Goal: Information Seeking & Learning: Learn about a topic

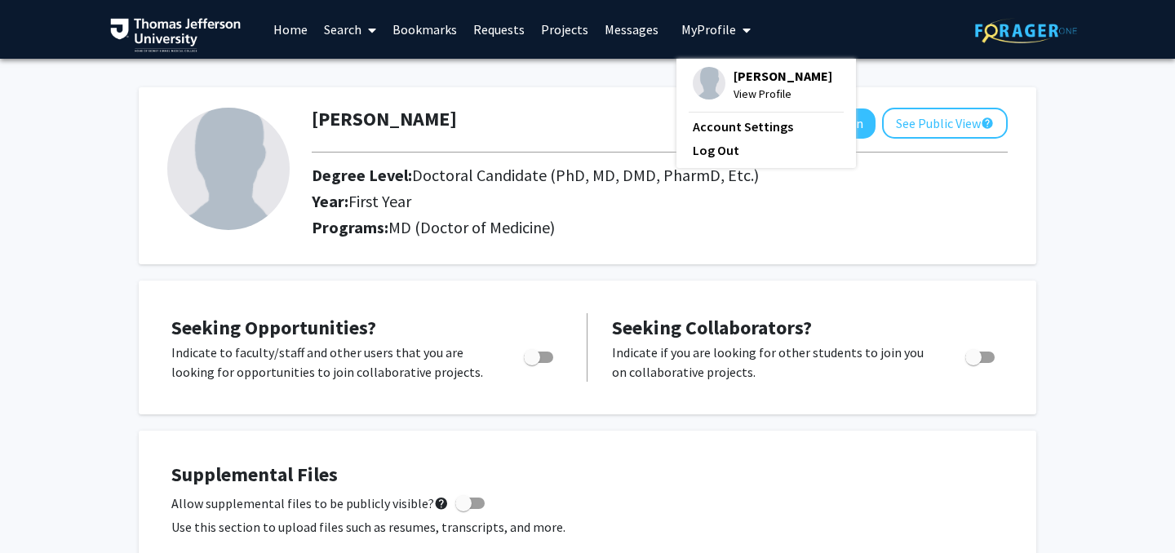
click at [340, 38] on link "Search" at bounding box center [350, 29] width 69 height 57
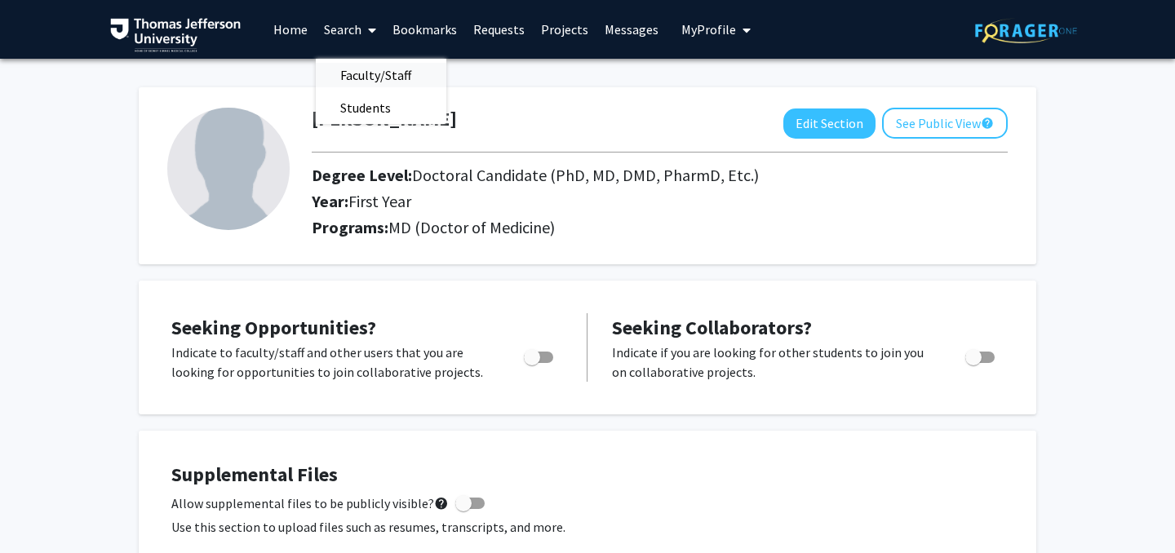
click at [343, 74] on span "Faculty/Staff" at bounding box center [376, 75] width 120 height 33
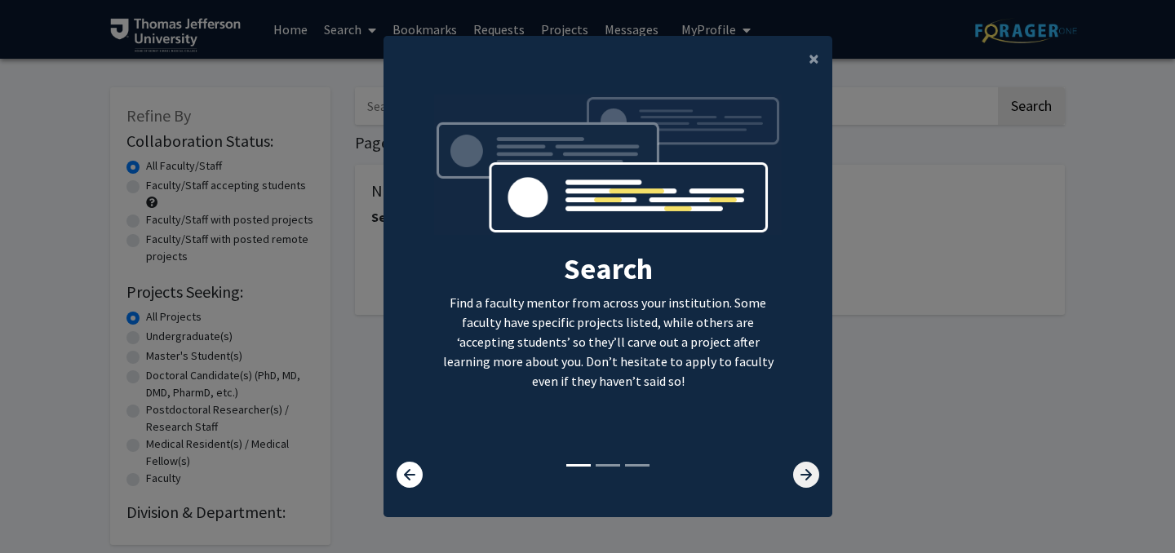
click at [804, 482] on icon at bounding box center [806, 475] width 26 height 26
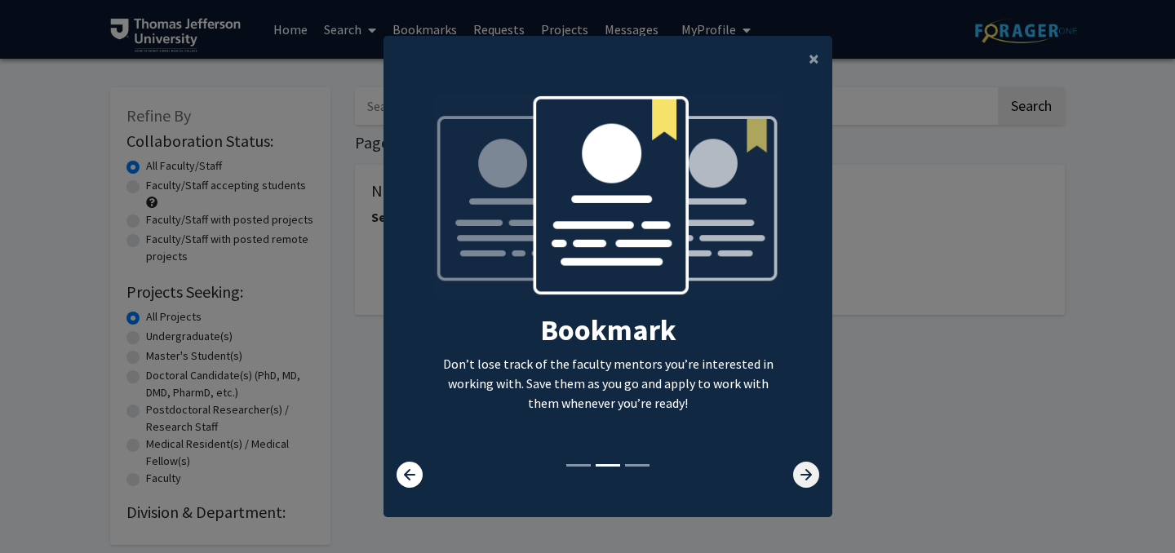
click at [804, 482] on icon at bounding box center [806, 475] width 26 height 26
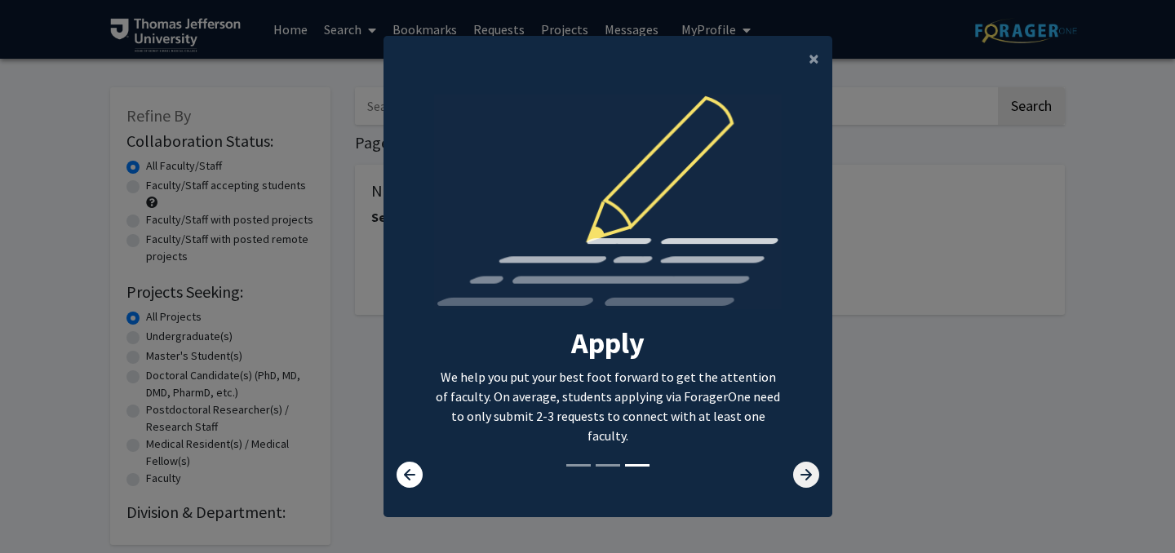
click at [804, 482] on icon at bounding box center [806, 475] width 26 height 26
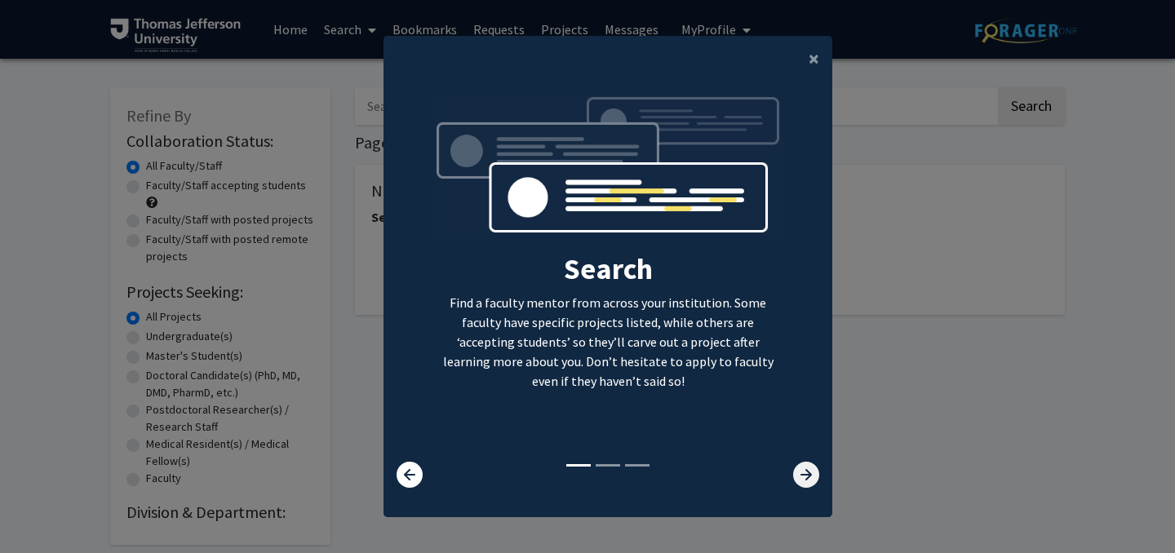
click at [813, 473] on icon at bounding box center [806, 475] width 26 height 26
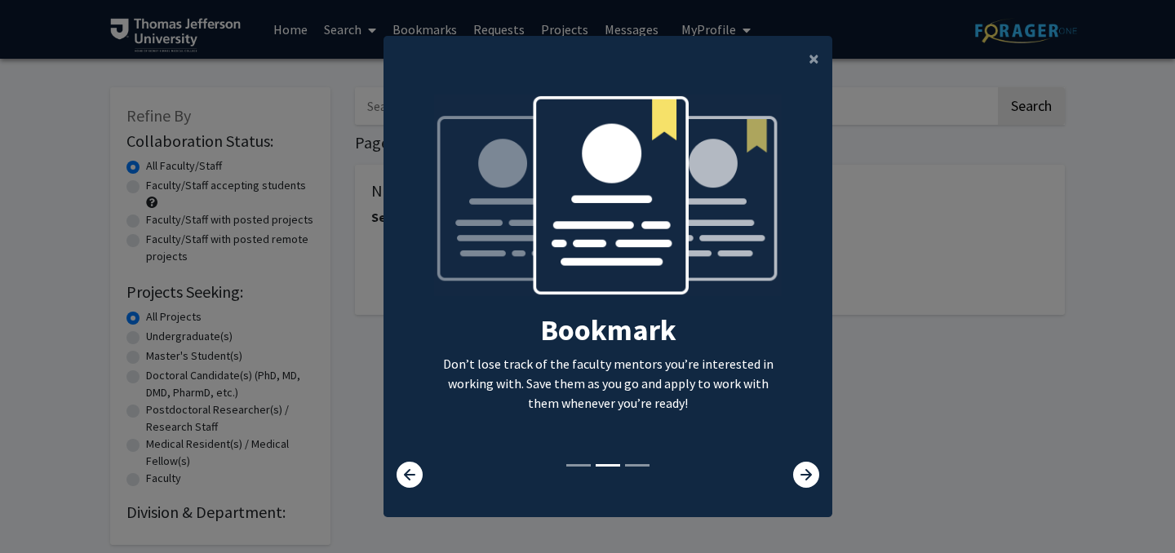
click at [942, 437] on modal-container "× Search Find a faculty mentor from across your institution. Some faculty have …" at bounding box center [587, 276] width 1175 height 553
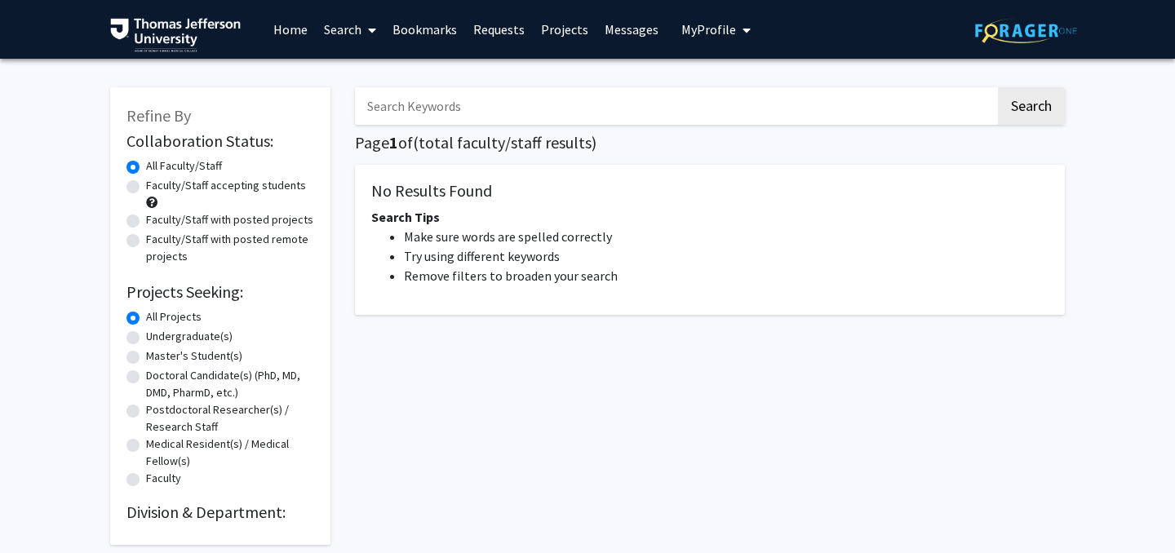
click at [146, 183] on label "Faculty/Staff accepting students" at bounding box center [226, 185] width 160 height 17
click at [146, 183] on input "Faculty/Staff accepting students" at bounding box center [151, 182] width 11 height 11
radio input "true"
click at [146, 217] on label "Faculty/Staff with posted projects" at bounding box center [229, 219] width 167 height 17
click at [146, 217] on input "Faculty/Staff with posted projects" at bounding box center [151, 216] width 11 height 11
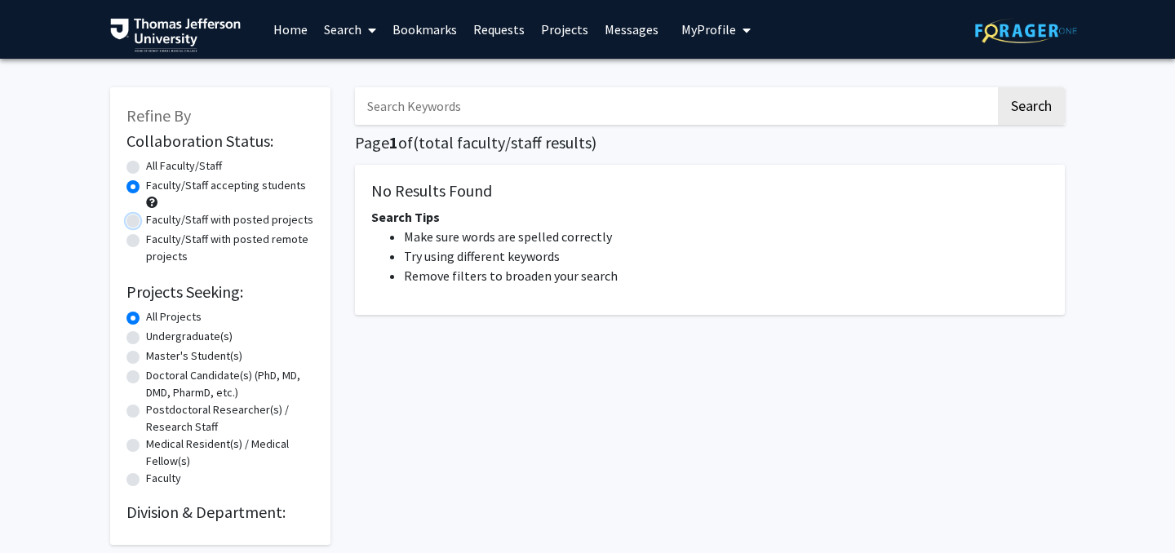
radio input "true"
click at [146, 184] on label "Faculty/Staff accepting students" at bounding box center [226, 185] width 160 height 17
click at [146, 184] on input "Faculty/Staff accepting students" at bounding box center [151, 182] width 11 height 11
radio input "true"
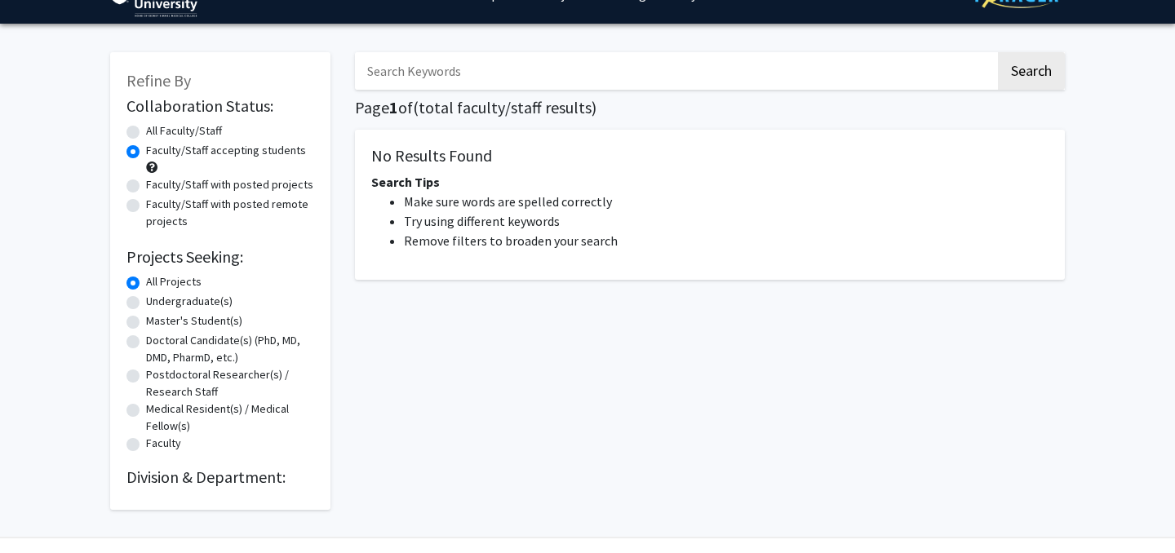
click at [146, 342] on label "Doctoral Candidate(s) (PhD, MD, DMD, PharmD, etc.)" at bounding box center [230, 349] width 168 height 34
click at [146, 342] on input "Doctoral Candidate(s) (PhD, MD, DMD, PharmD, etc.)" at bounding box center [151, 337] width 11 height 11
radio input "true"
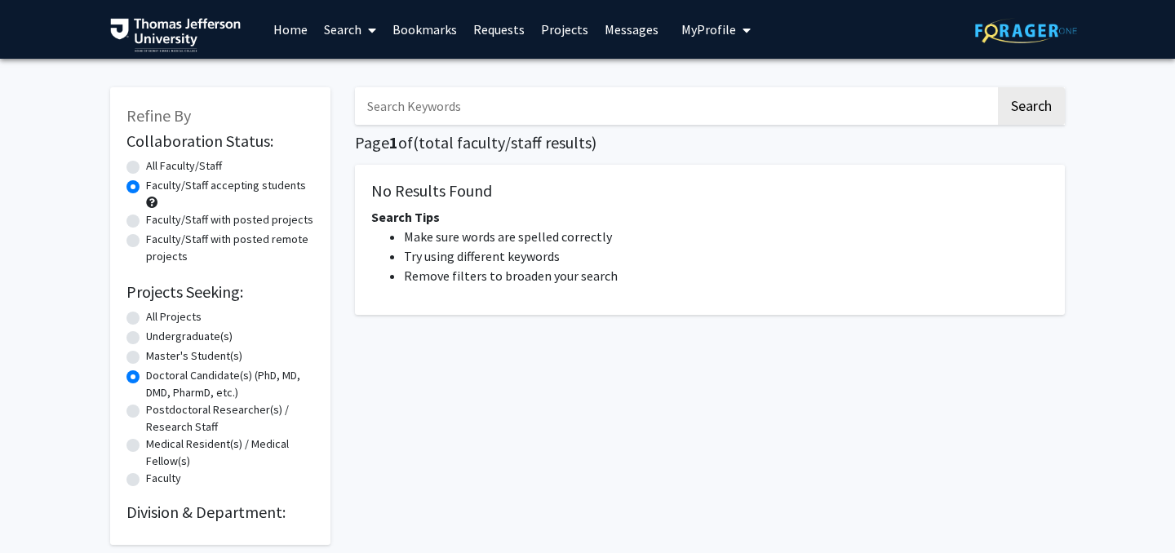
click at [437, 120] on input "Search Keywords" at bounding box center [675, 106] width 641 height 38
type input "psychiatry"
click at [998, 87] on button "Search" at bounding box center [1031, 106] width 67 height 38
radio input "true"
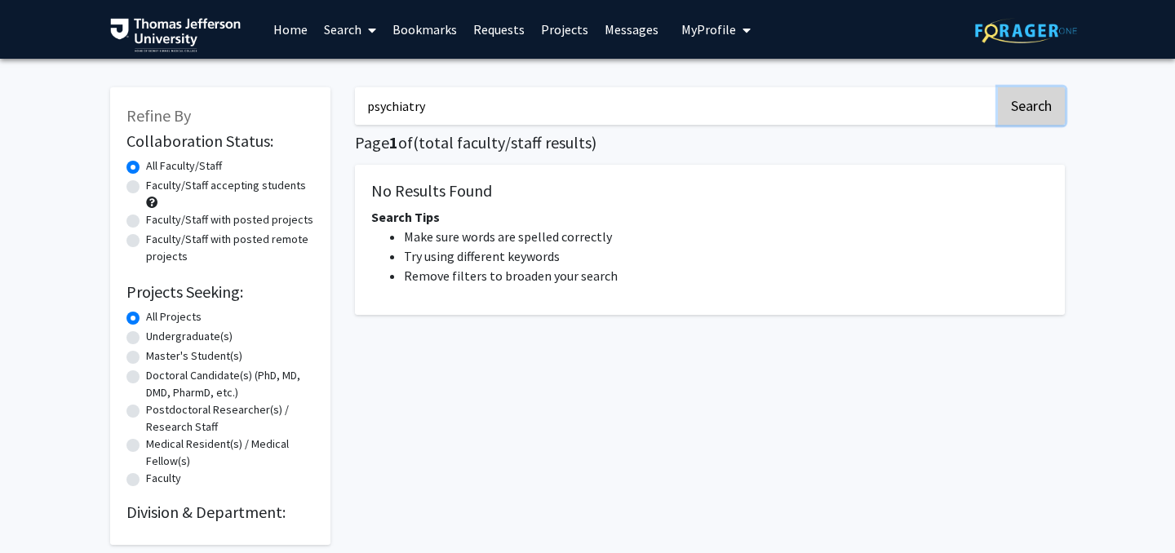
click at [1039, 99] on button "Search" at bounding box center [1031, 106] width 67 height 38
drag, startPoint x: 455, startPoint y: 103, endPoint x: 227, endPoint y: 103, distance: 227.7
click at [227, 103] on div "Refine By Collaboration Status: Collaboration Status All Faculty/Staff Collabor…" at bounding box center [587, 308] width 979 height 474
click at [354, 28] on link "Search" at bounding box center [350, 29] width 69 height 57
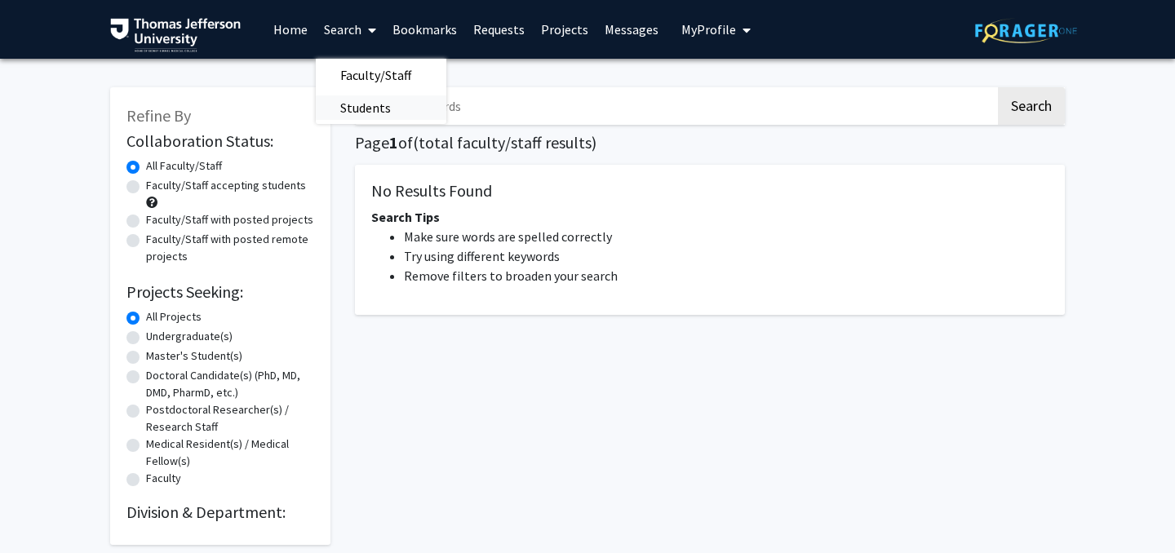
click at [350, 107] on span "Students" at bounding box center [366, 107] width 100 height 33
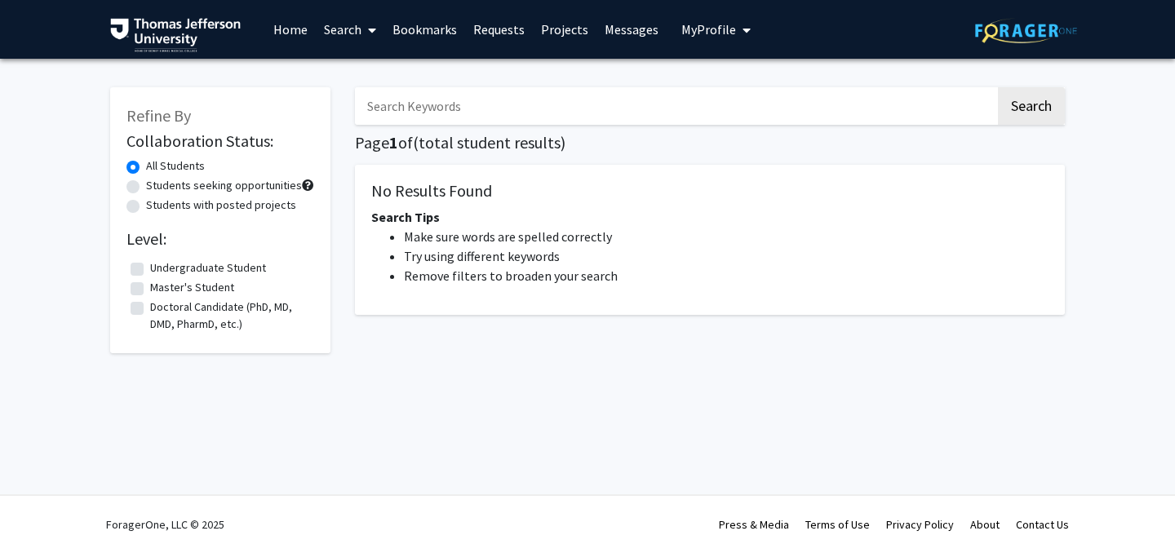
click at [324, 36] on link "Search" at bounding box center [350, 29] width 69 height 57
click at [346, 62] on span "Faculty/Staff" at bounding box center [376, 75] width 120 height 33
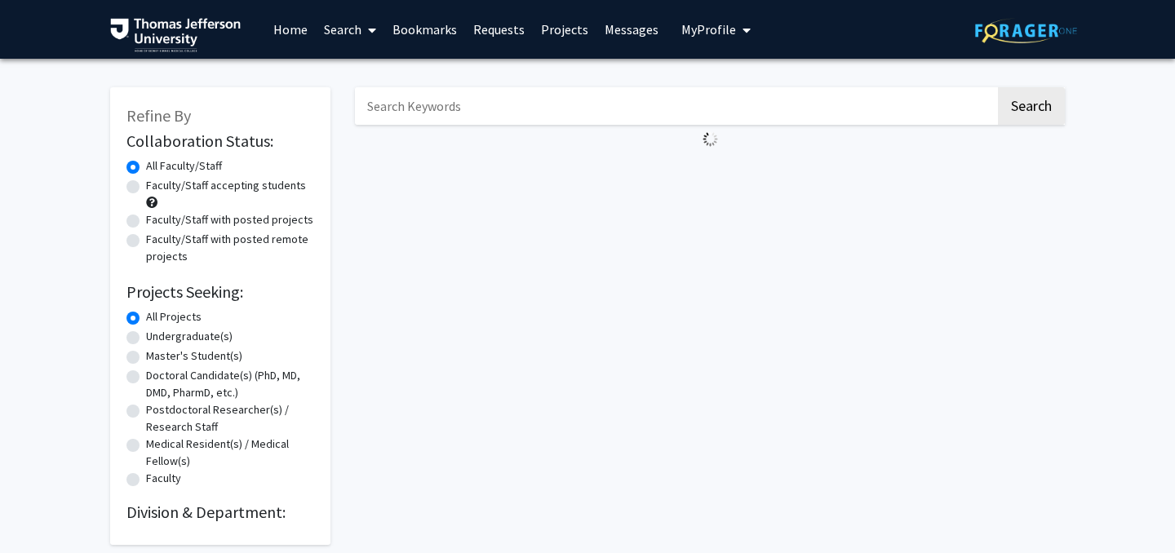
click at [482, 27] on link "Requests" at bounding box center [499, 29] width 68 height 57
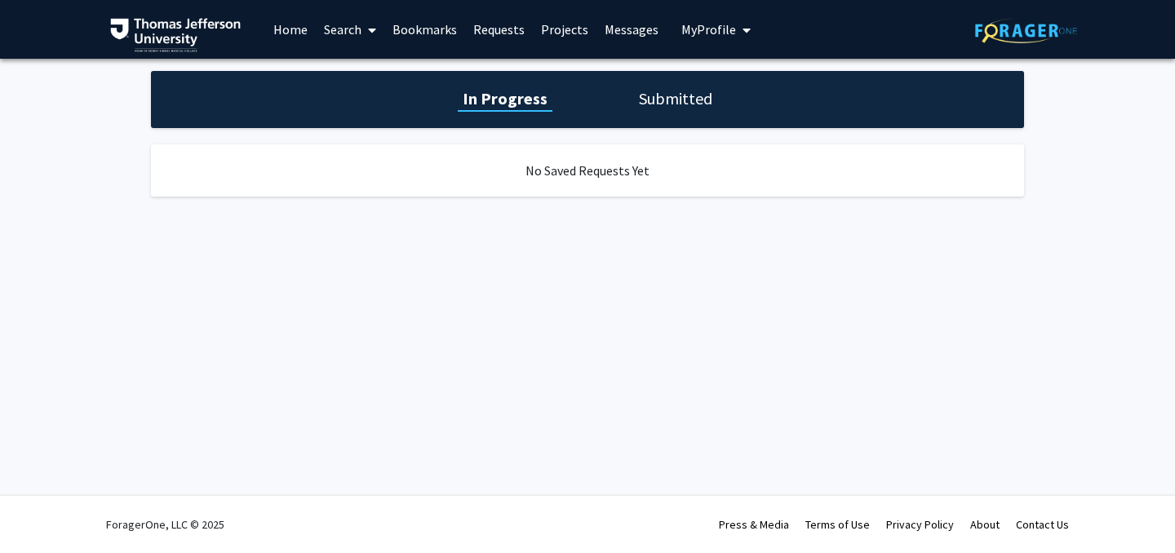
click at [551, 25] on link "Projects" at bounding box center [565, 29] width 64 height 57
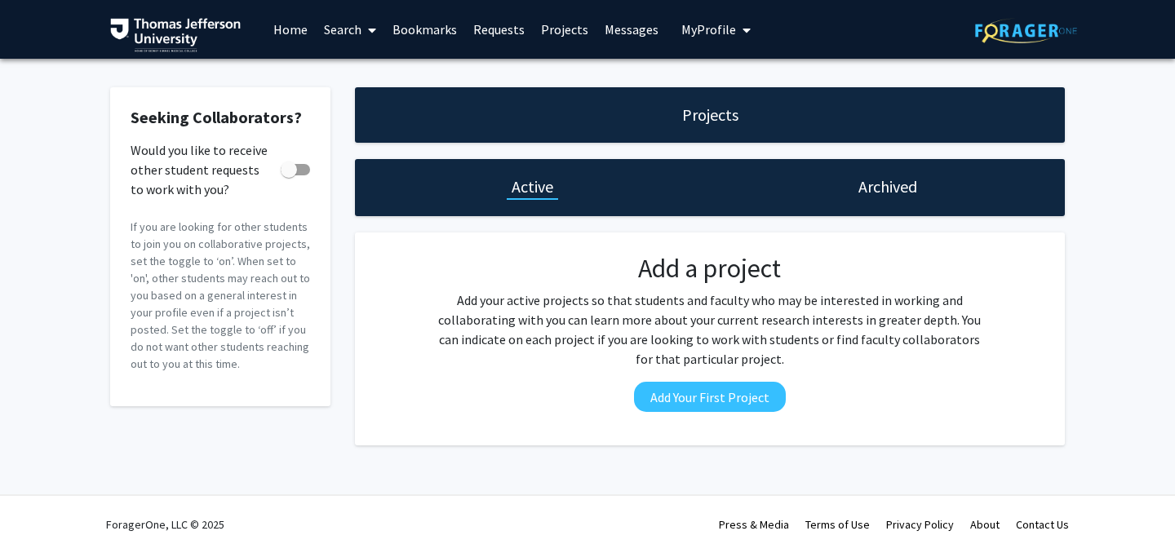
click at [295, 33] on link "Home" at bounding box center [290, 29] width 51 height 57
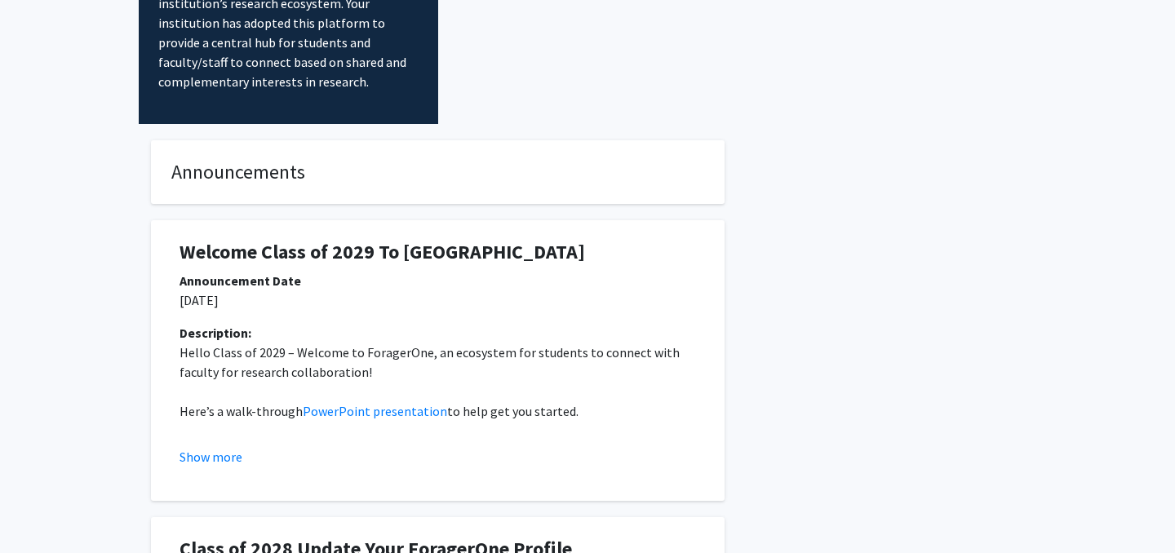
scroll to position [180, 0]
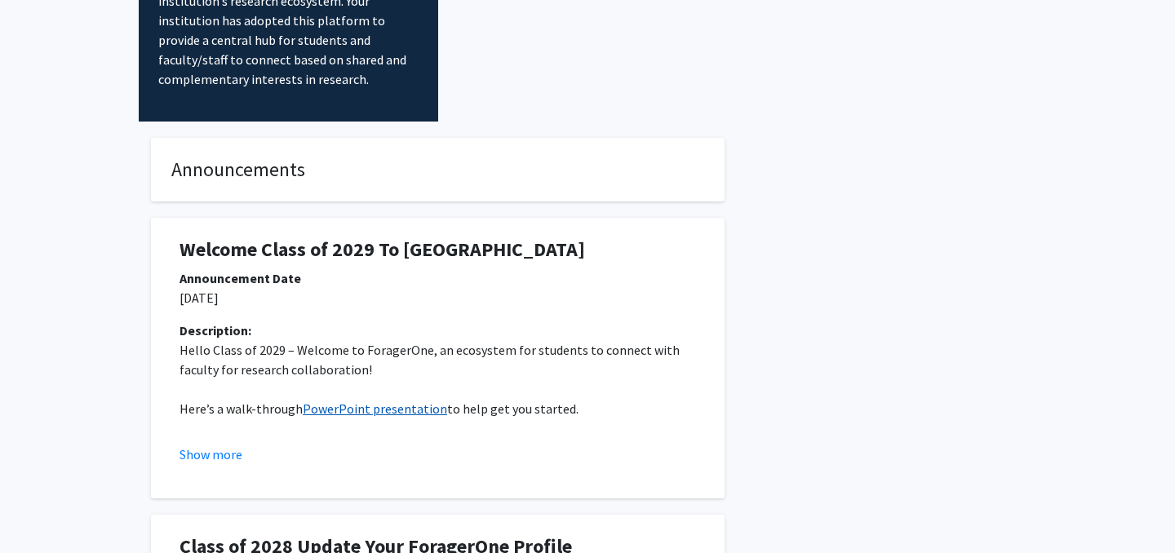
click at [356, 401] on link "PowerPoint presentation" at bounding box center [375, 409] width 144 height 16
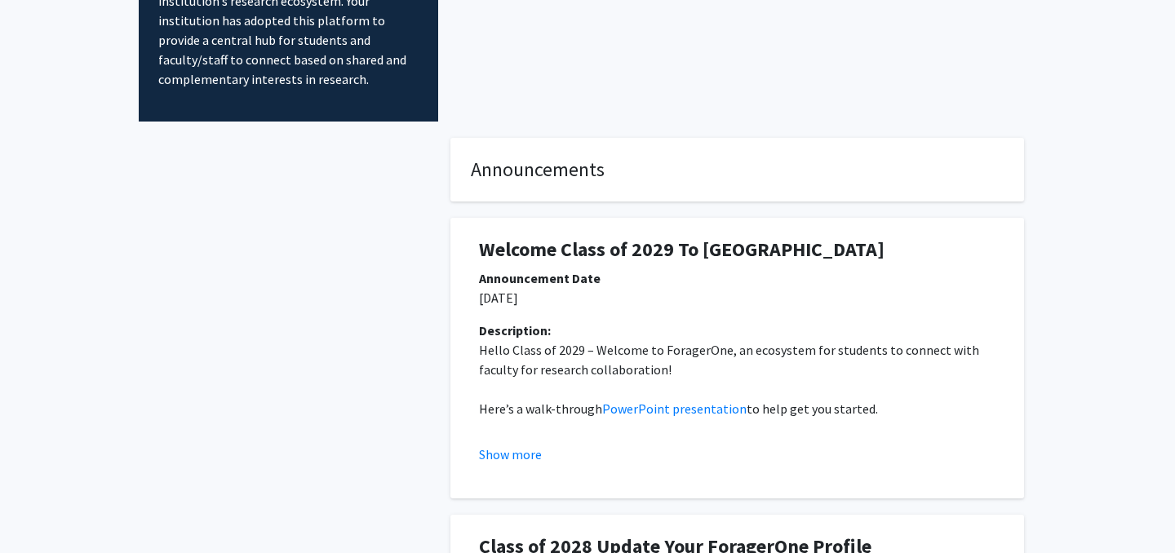
scroll to position [0, 0]
